Goal: Obtain resource: Obtain resource

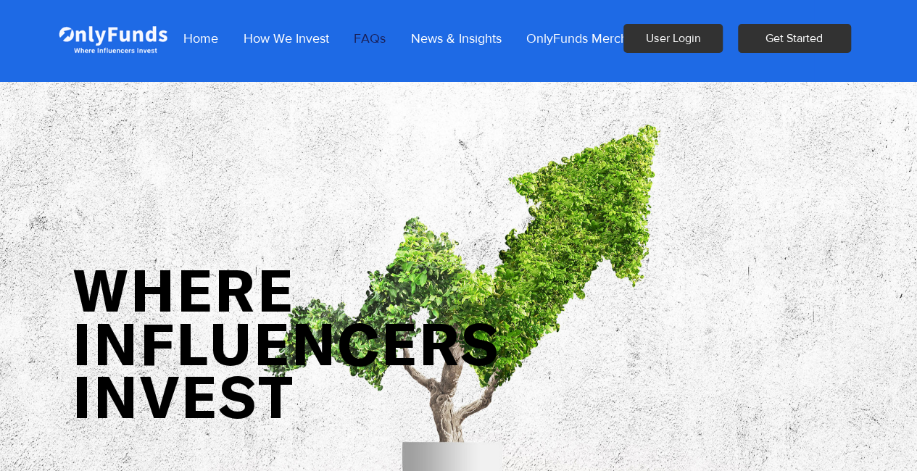
click at [370, 39] on p "FAQs" at bounding box center [370, 38] width 46 height 36
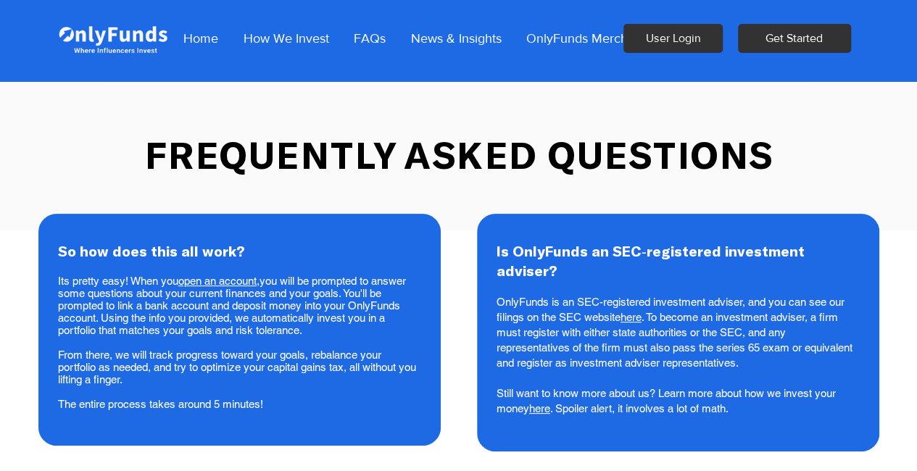
click at [726, 44] on div at bounding box center [771, 42] width 294 height 78
click at [470, 41] on p "News & Insights" at bounding box center [456, 38] width 105 height 36
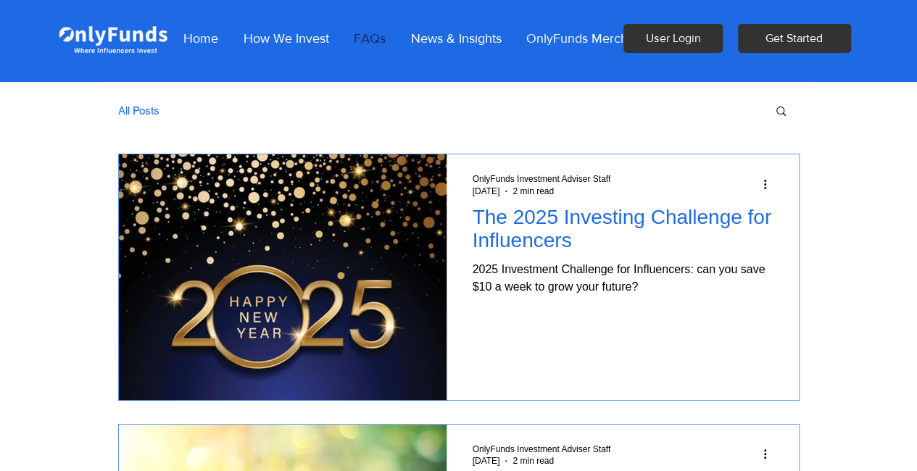
click at [373, 36] on p "FAQs" at bounding box center [370, 38] width 46 height 36
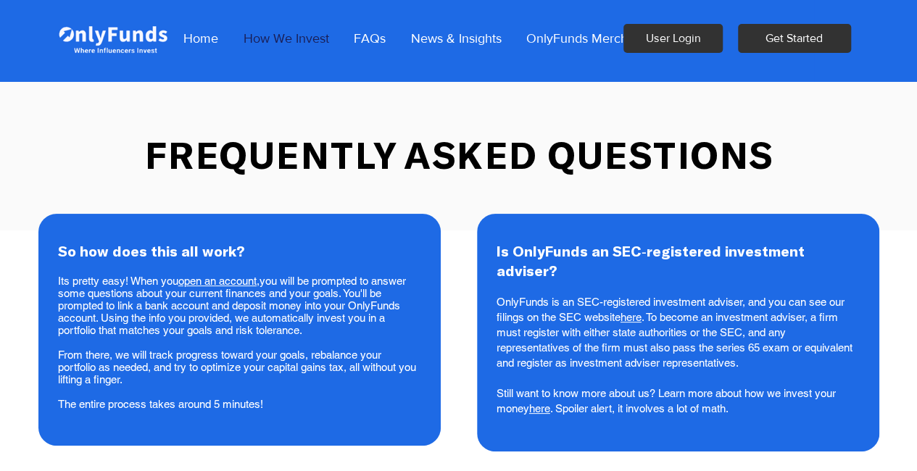
click at [305, 37] on p "How We Invest" at bounding box center [286, 38] width 100 height 36
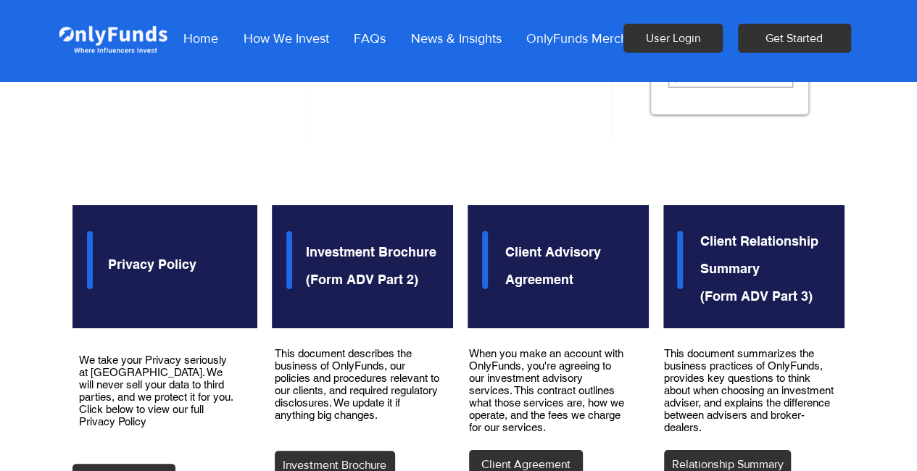
scroll to position [2120, 0]
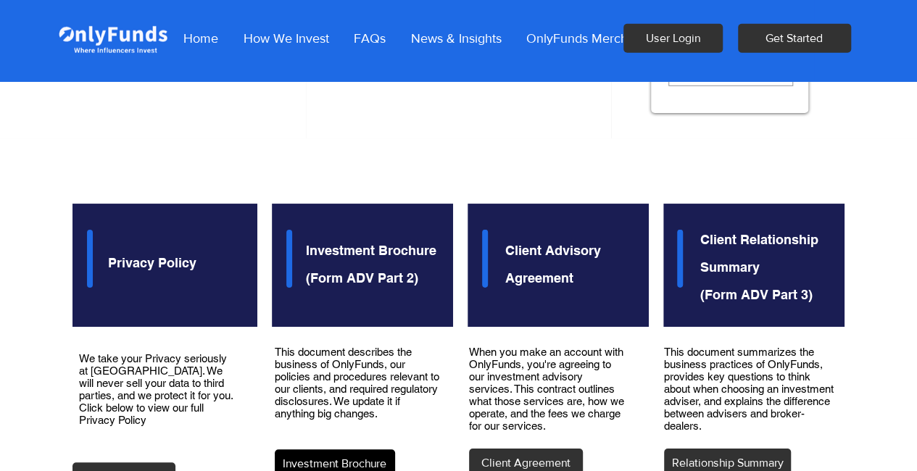
click at [347, 456] on span "Investment Brochure" at bounding box center [335, 464] width 104 height 16
